Goal: Find contact information: Find contact information

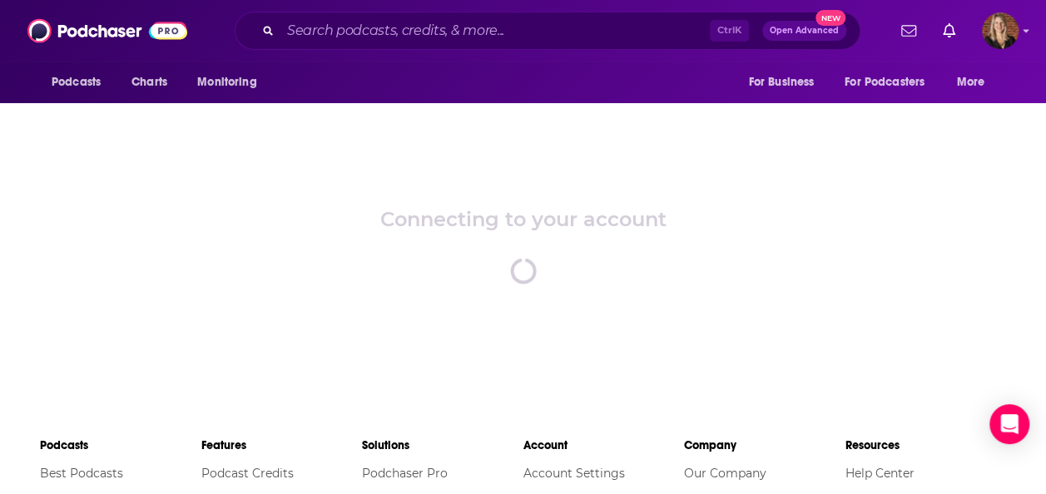
drag, startPoint x: 0, startPoint y: 0, endPoint x: 965, endPoint y: 311, distance: 1014.0
click at [965, 311] on div "Connecting to your account spinner" at bounding box center [523, 245] width 1046 height 291
click at [561, 36] on input "Search podcasts, credits, & more..." at bounding box center [494, 30] width 429 height 27
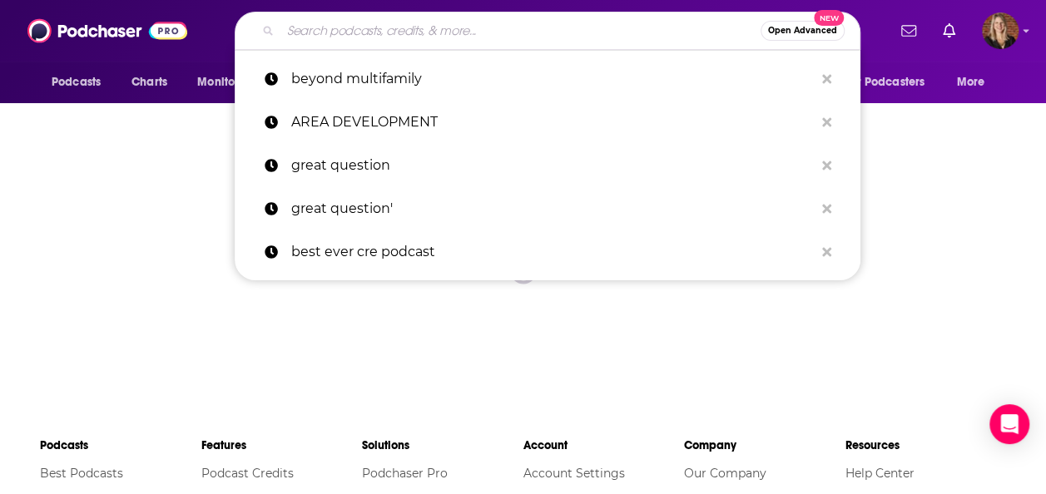
paste input "[URL][DOMAIN_NAME]"
type input "[URL][DOMAIN_NAME]"
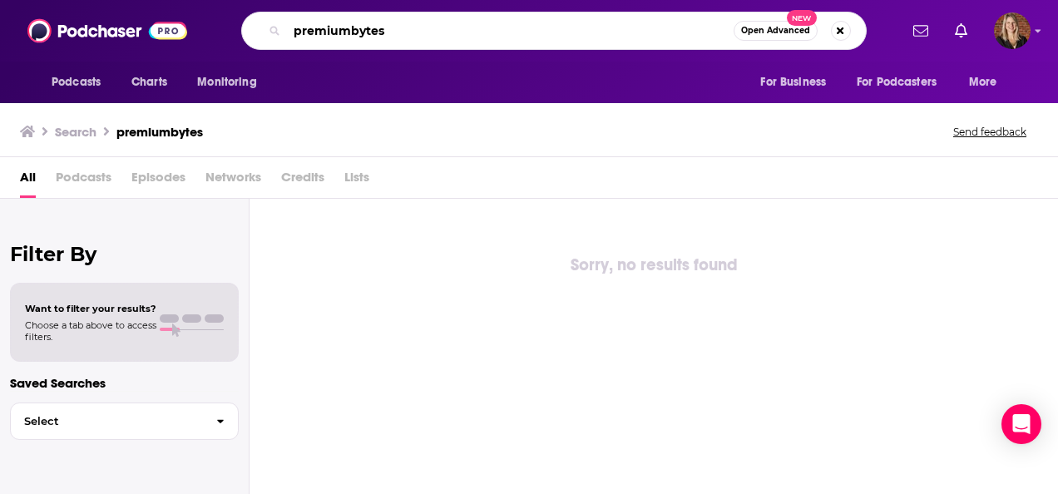
click at [350, 30] on input "premiumbytes" at bounding box center [510, 30] width 447 height 27
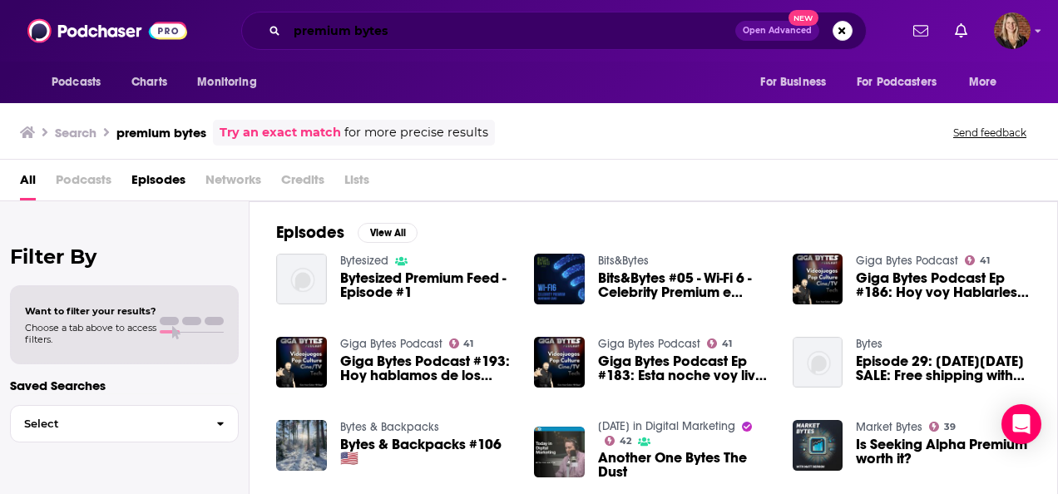
click at [602, 30] on input "premium bytes" at bounding box center [511, 30] width 448 height 27
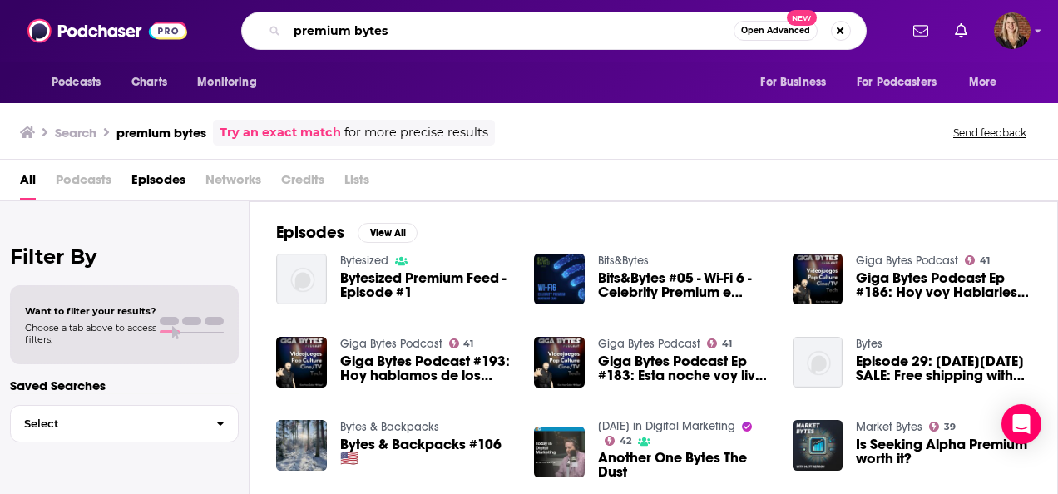
click at [602, 30] on input "premium bytes" at bounding box center [510, 30] width 447 height 27
paste input "Insurance After Dark"
type input "Insurance After Dark"
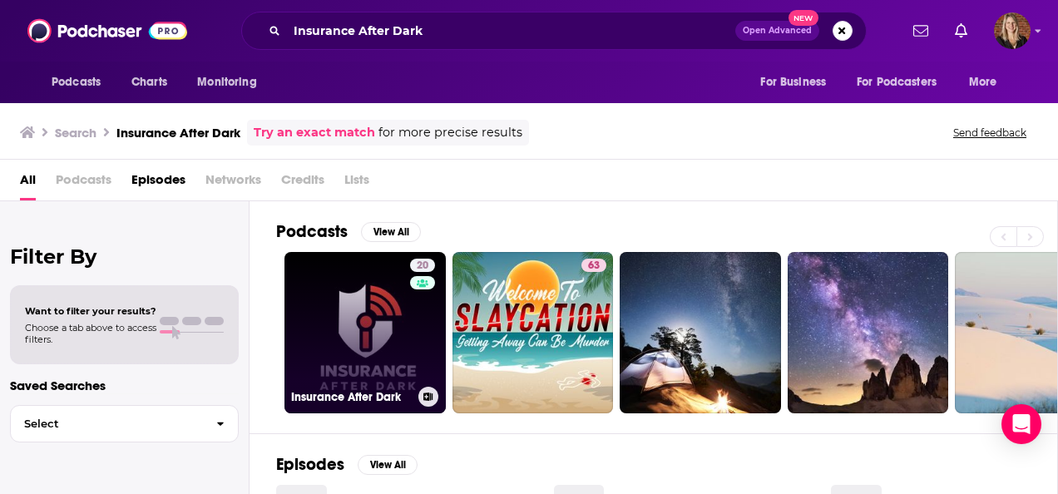
click at [388, 314] on link "20 Insurance After Dark" at bounding box center [365, 332] width 161 height 161
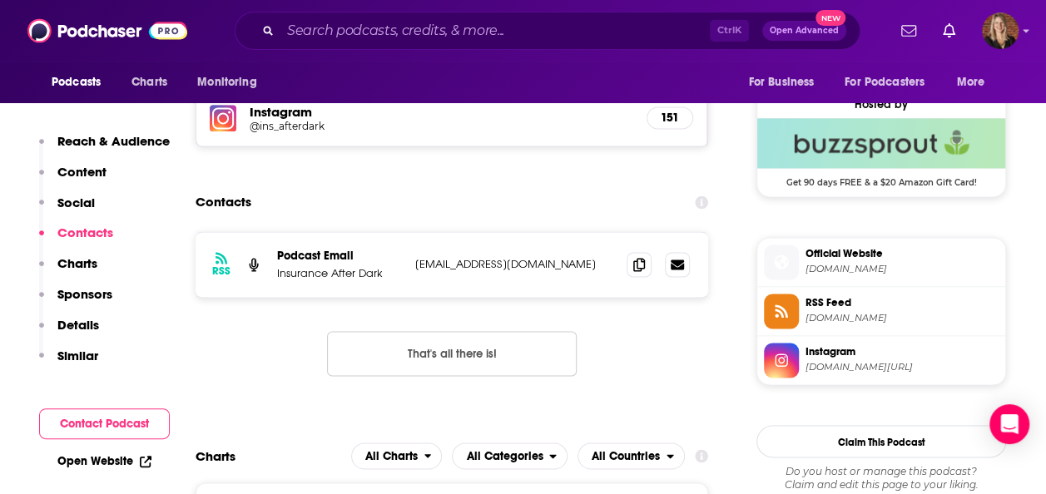
scroll to position [1218, 0]
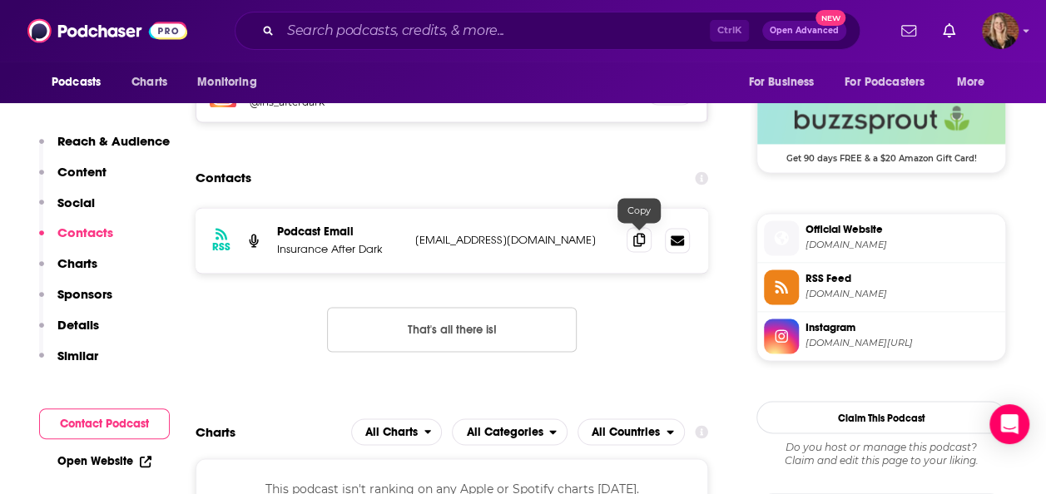
click at [636, 238] on icon at bounding box center [639, 239] width 12 height 13
click at [634, 241] on icon at bounding box center [639, 239] width 12 height 13
